Goal: Task Accomplishment & Management: Complete application form

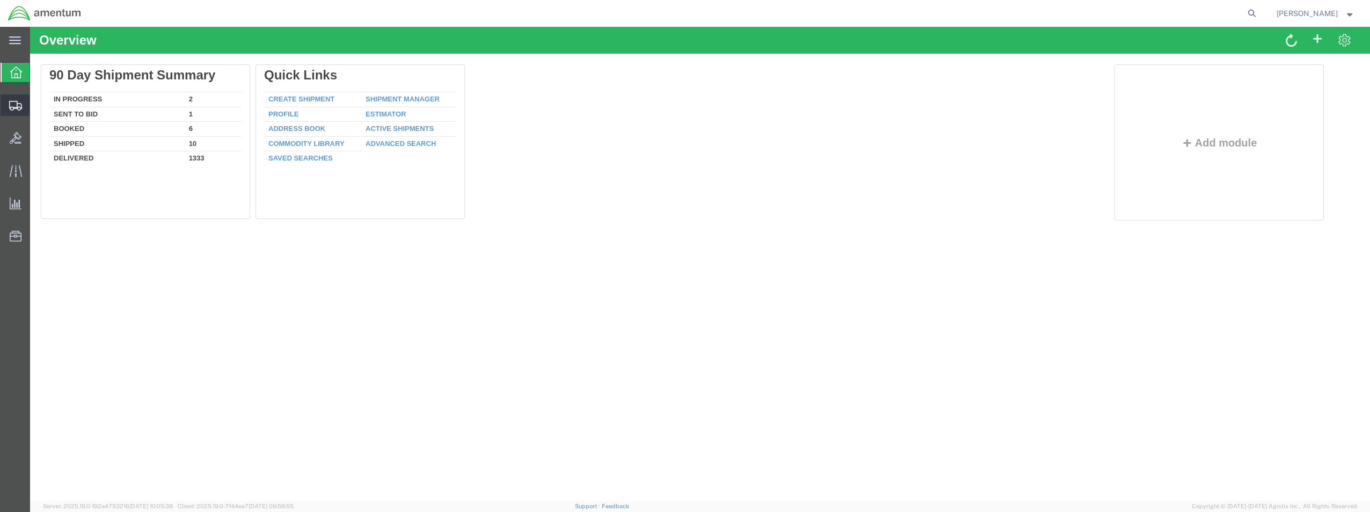
click at [0, 0] on span "Create from Template" at bounding box center [0, 0] width 0 height 0
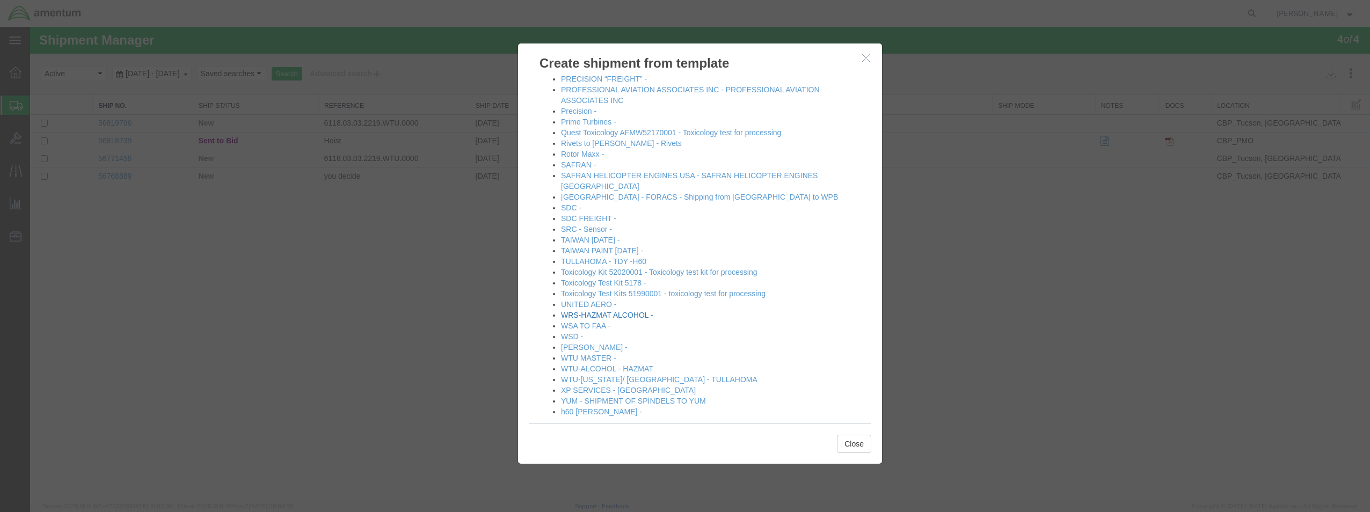
scroll to position [570, 0]
click at [582, 341] on link "[PERSON_NAME] -" at bounding box center [594, 345] width 67 height 9
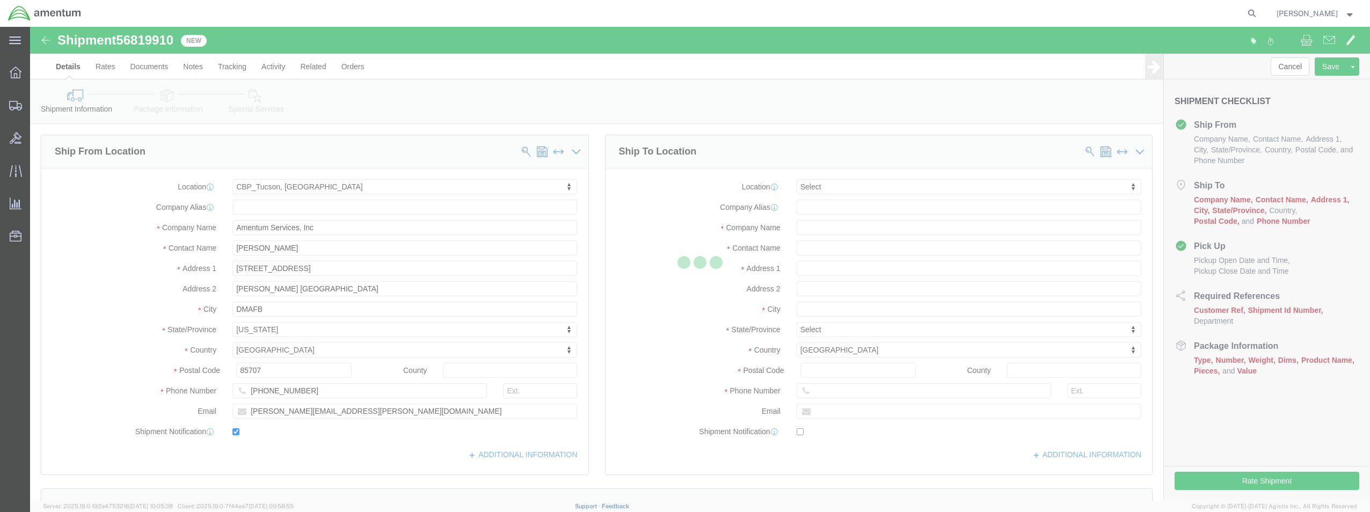
select select "49949"
select select
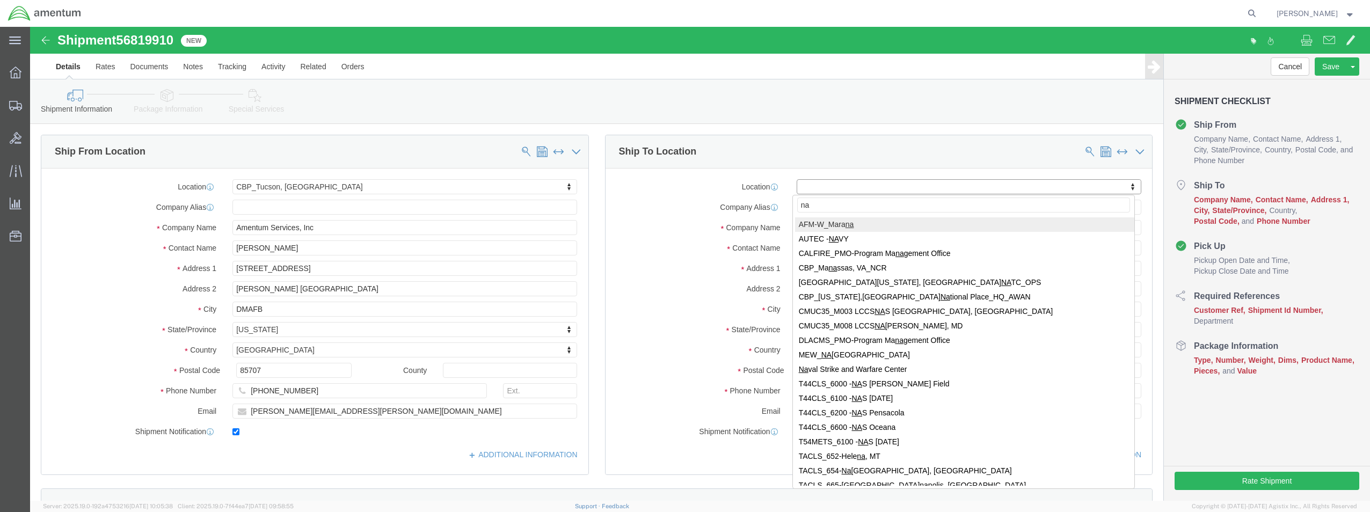
type input "n"
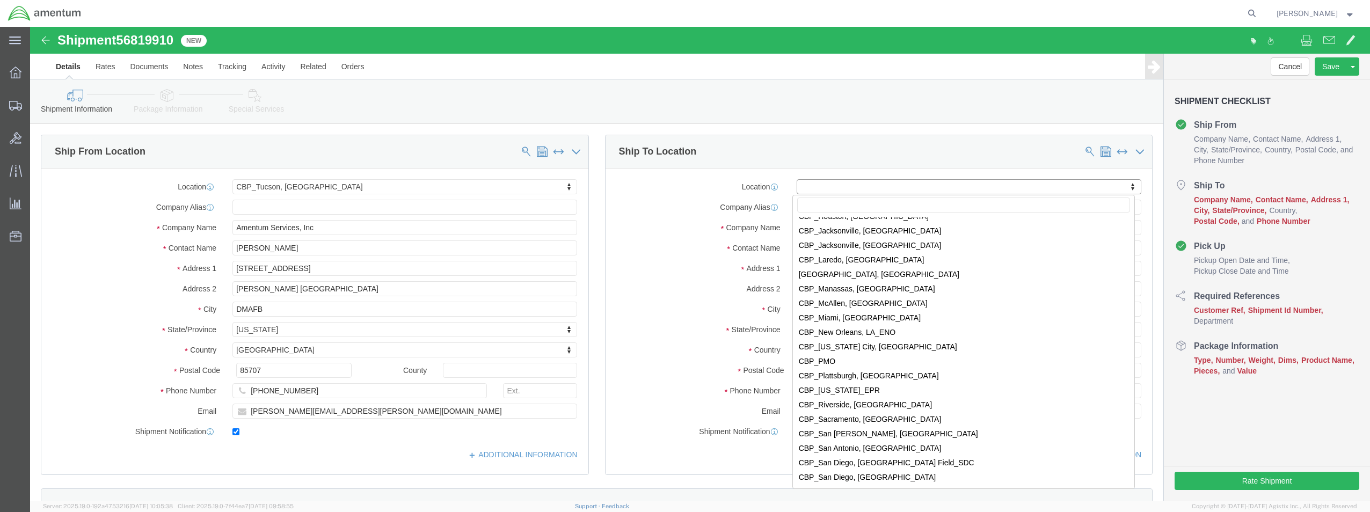
scroll to position [2201, 0]
select select "49916"
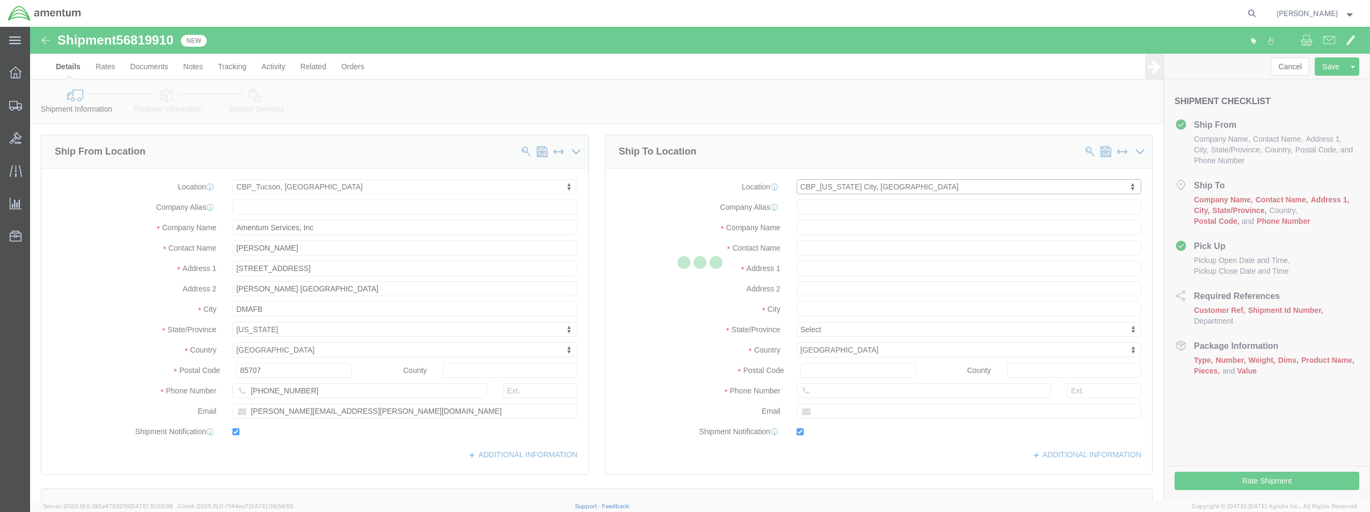
type input "Amentum Services, Inc"
type input "[PERSON_NAME]"
type input "5600 Air Cargo Rd"
type input "[US_STATE][GEOGRAPHIC_DATA]"
type input "73159-1109"
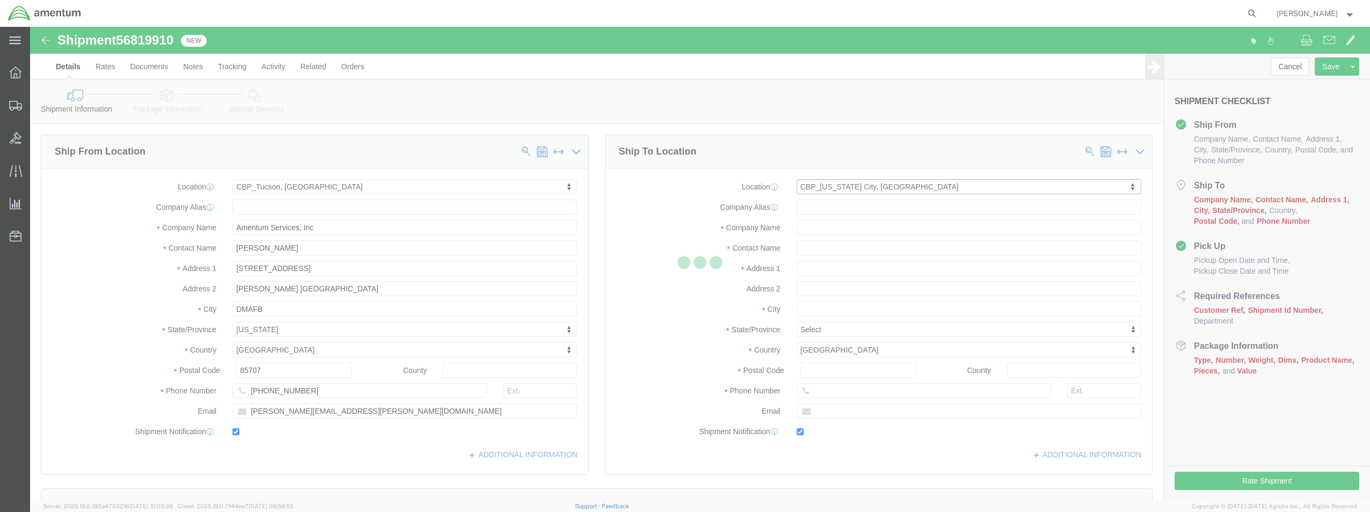
type input "[PHONE_NUMBER]"
type input "[PERSON_NAME][EMAIL_ADDRESS][PERSON_NAME][DOMAIN_NAME]"
checkbox input "true"
select select "OK"
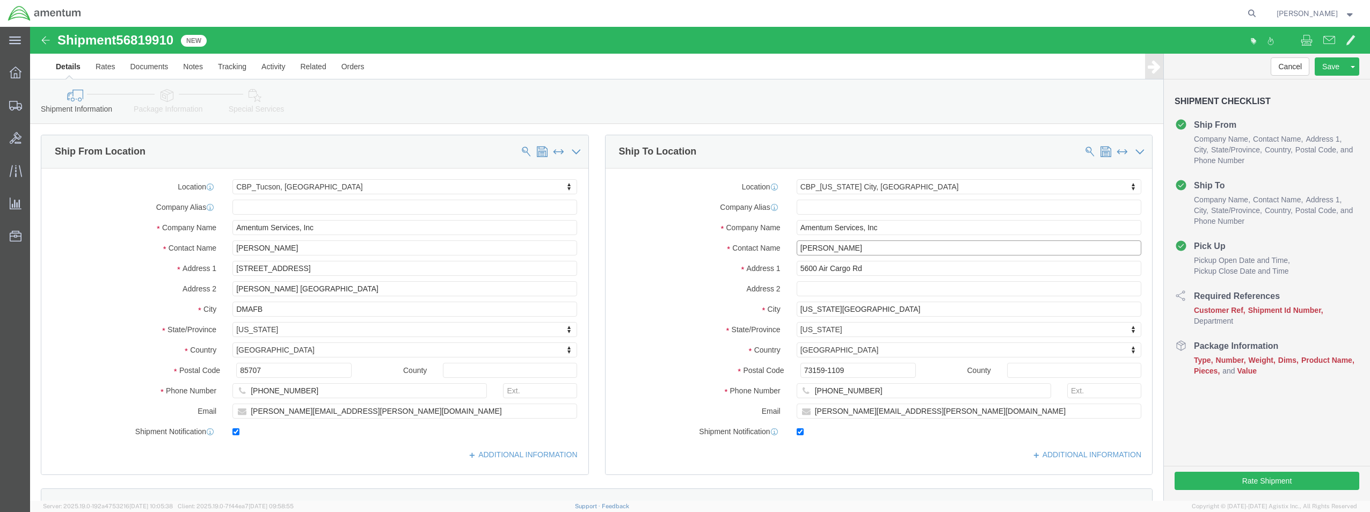
drag, startPoint x: 826, startPoint y: 221, endPoint x: 735, endPoint y: 215, distance: 90.9
click div "Contact Name [PERSON_NAME]"
type input "a"
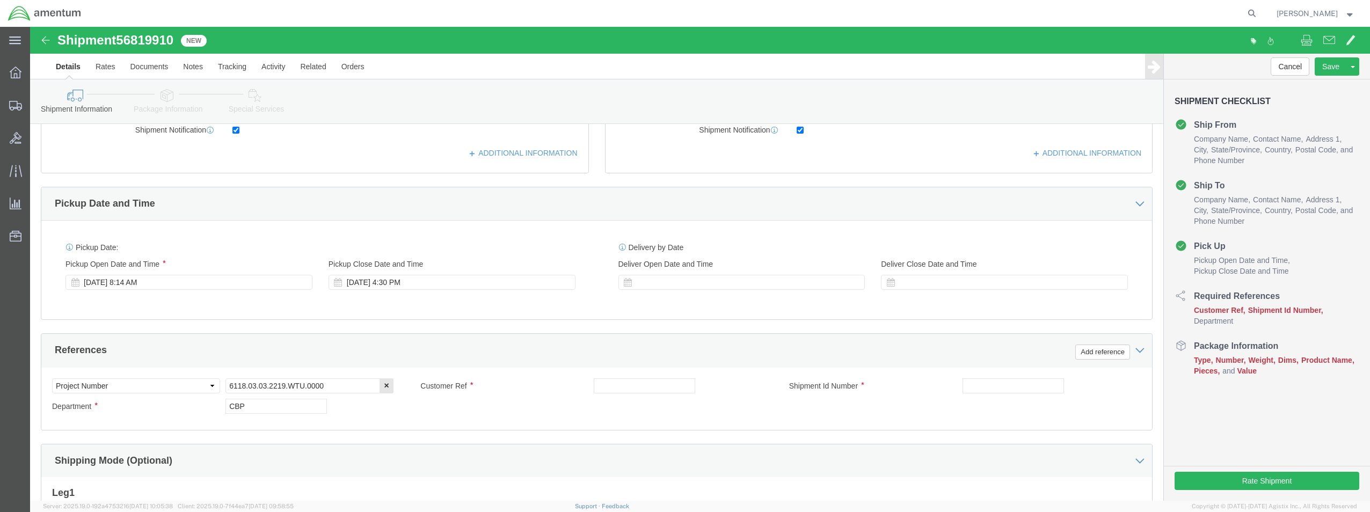
scroll to position [322, 0]
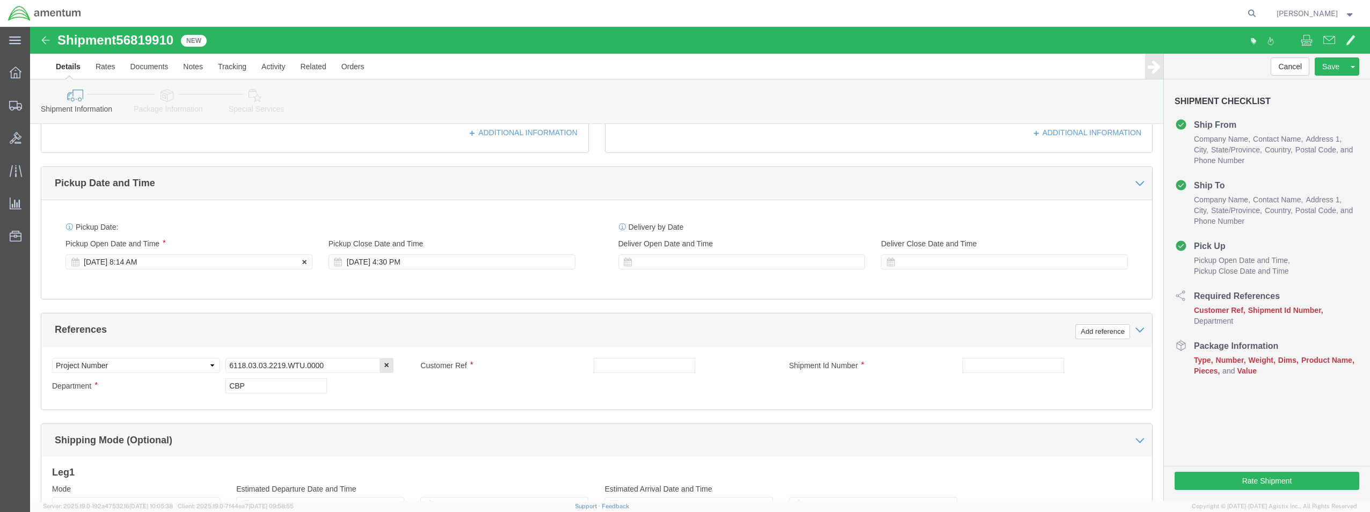
type input "ATTN [PERSON_NAME] (TUCSON MECHANIC)"
click div "[DATE] 8:14 AM"
type input "9:14 AM"
click button "Apply"
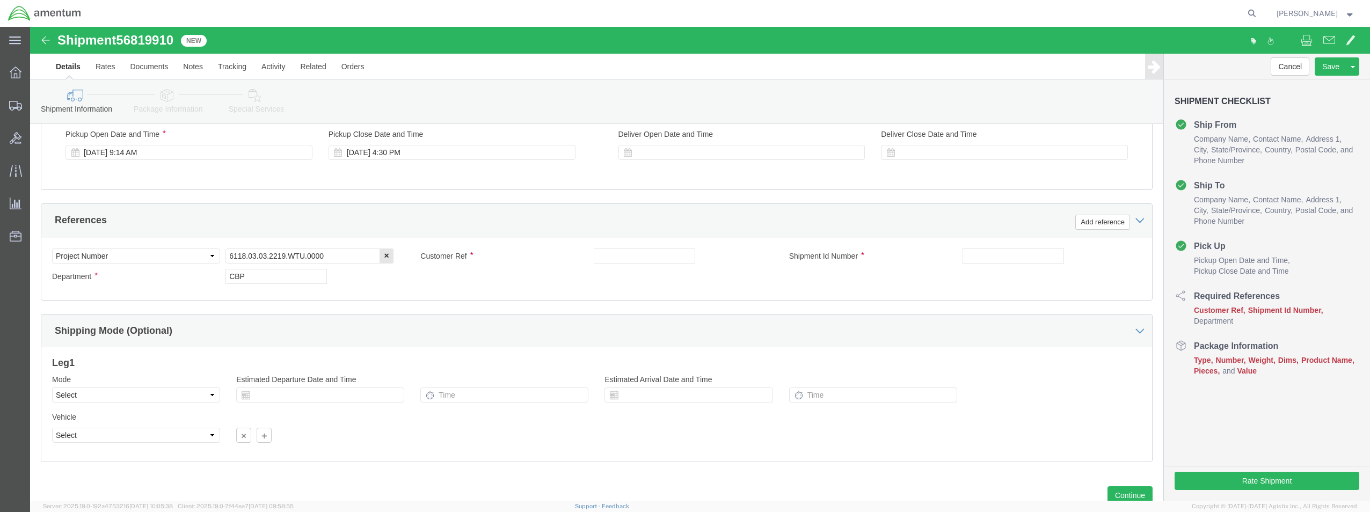
scroll to position [414, 0]
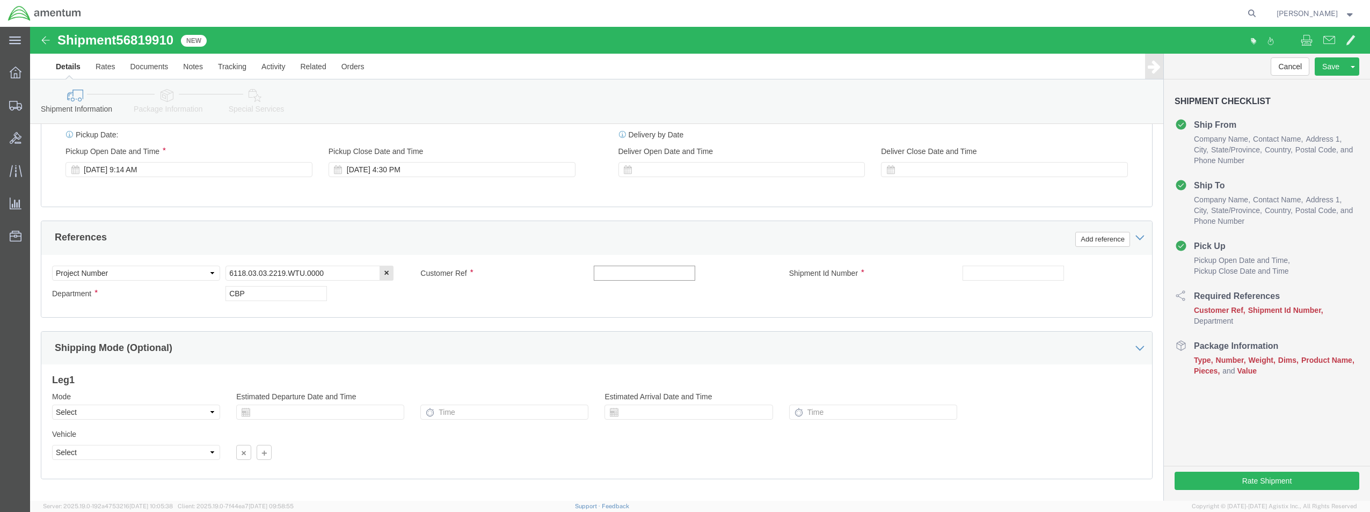
click input "text"
type input "RIVETS"
click input "text"
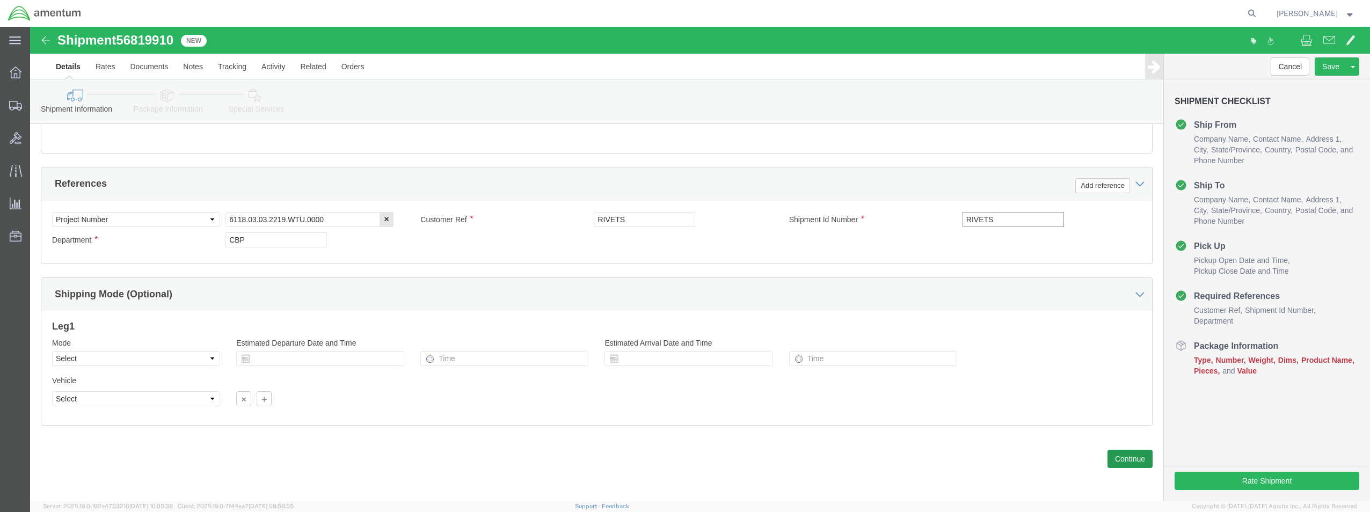
type input "RIVETS"
click button "Continue"
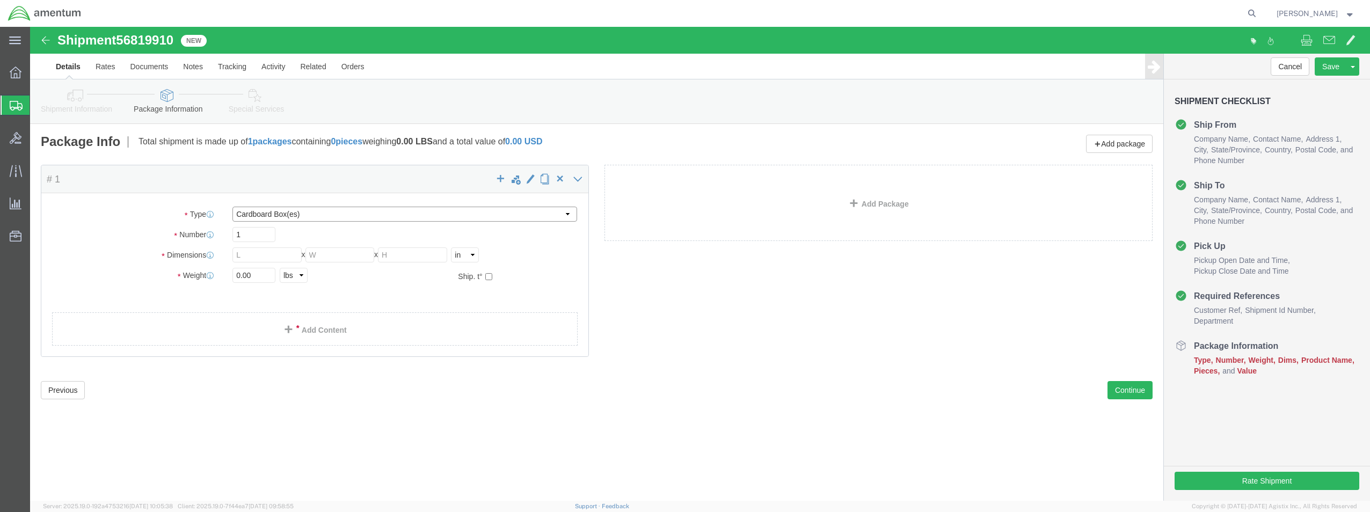
click select "Select BCK Boxes Bale(s) Basket(s) Bolt(s) Bottle(s) Buckets Bulk Bundle(s) Can…"
select select "ENV"
click select "Select BCK Boxes Bale(s) Basket(s) Bolt(s) Bottle(s) Buckets Bulk Bundle(s) Can…"
type input "9.50"
type input "12.50"
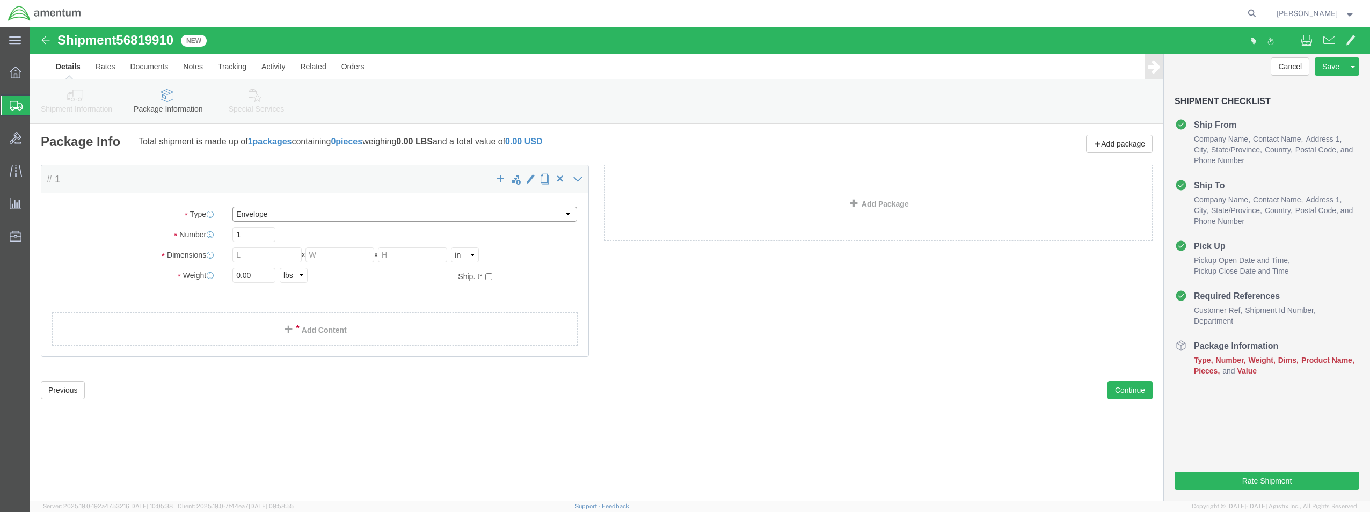
type input "0.25"
type input "1"
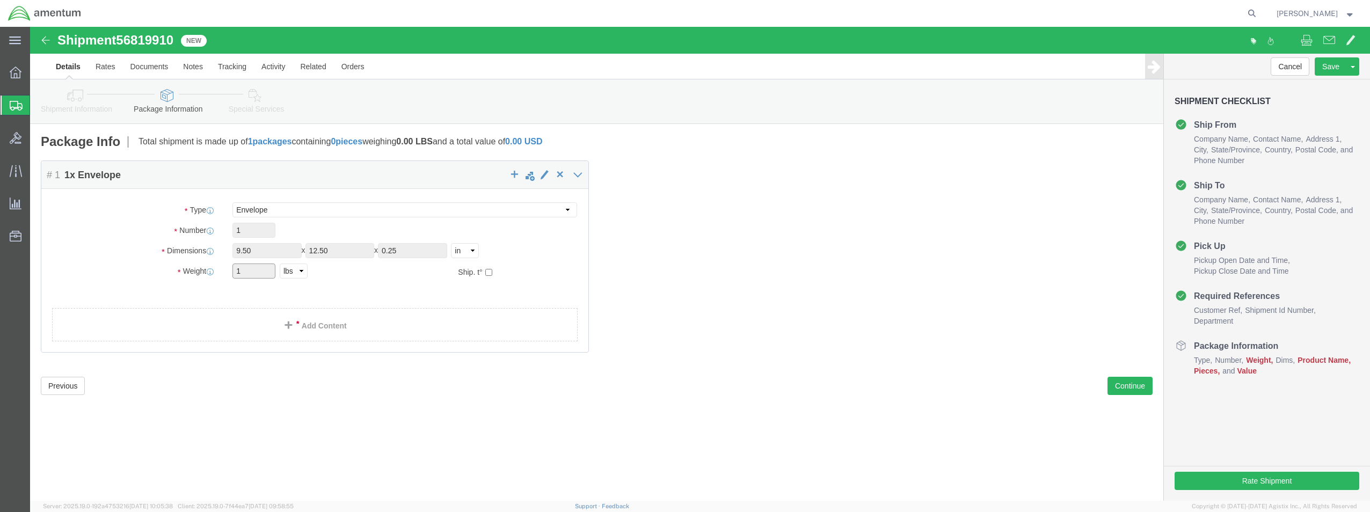
click input "1"
click span
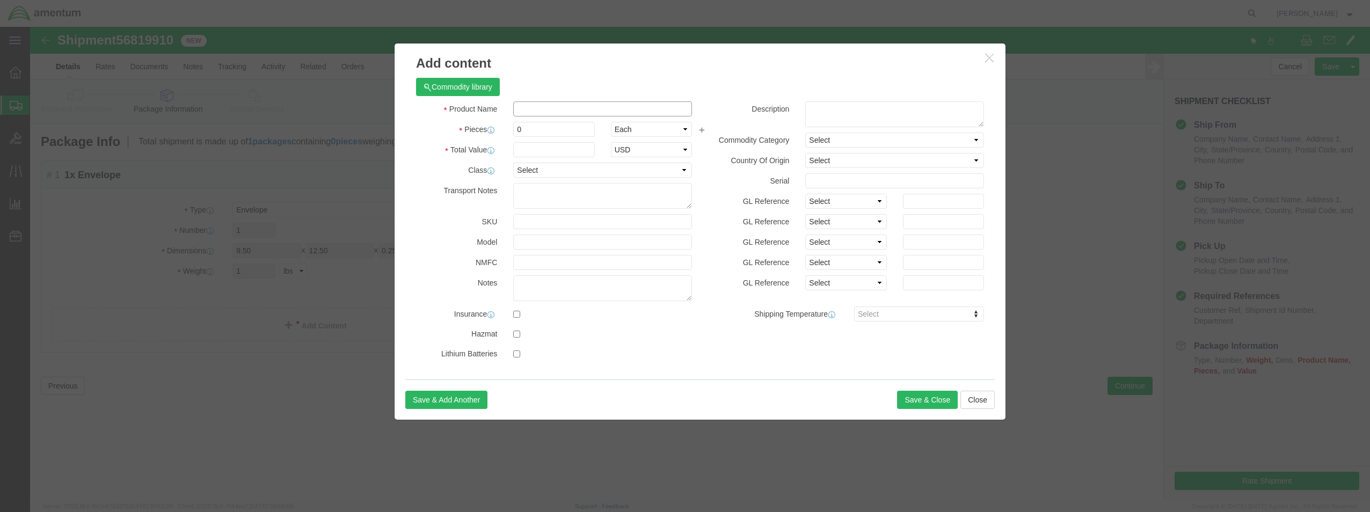
click input "text"
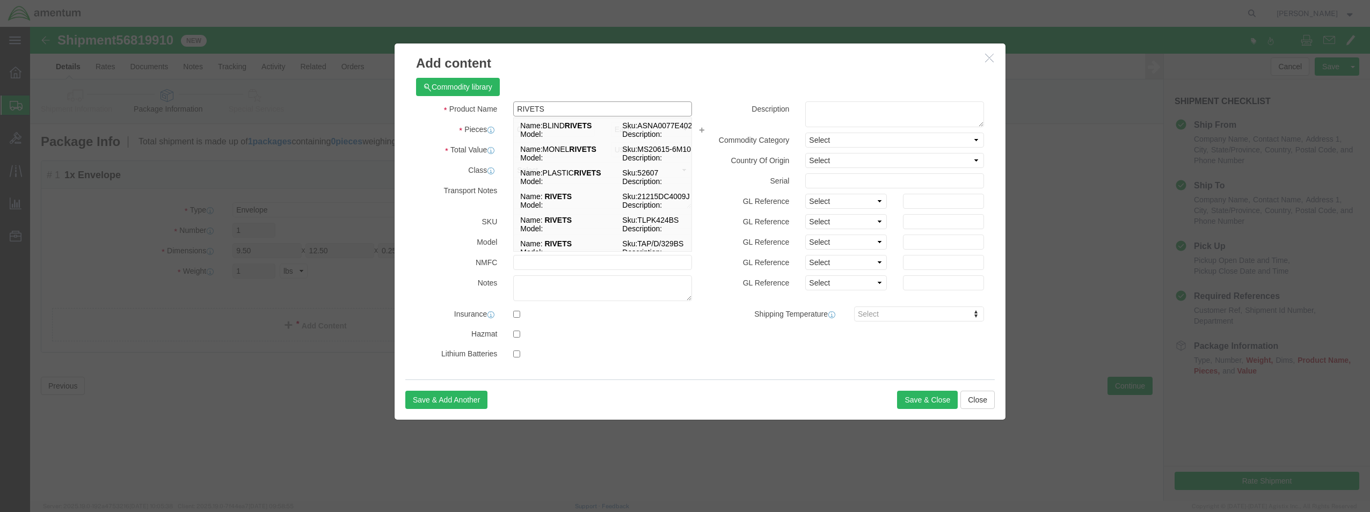
type input "RIVETS"
click label "Pieces"
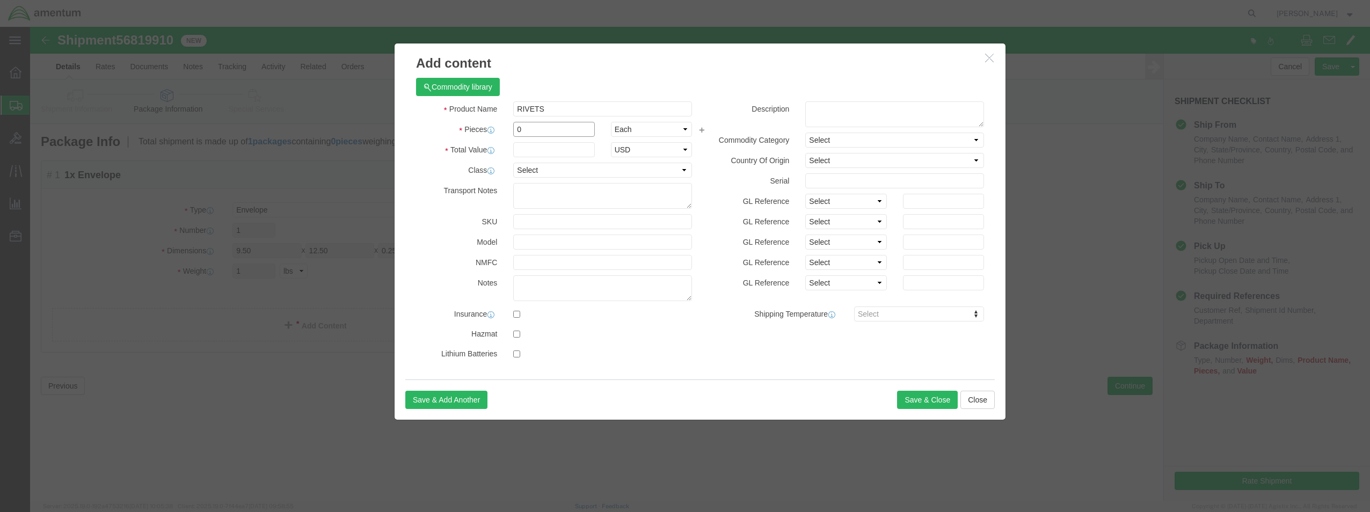
drag, startPoint x: 493, startPoint y: 102, endPoint x: 483, endPoint y: 101, distance: 9.7
click input "0"
type input "100"
click input "text"
type input "10.00"
